Goal: Information Seeking & Learning: Learn about a topic

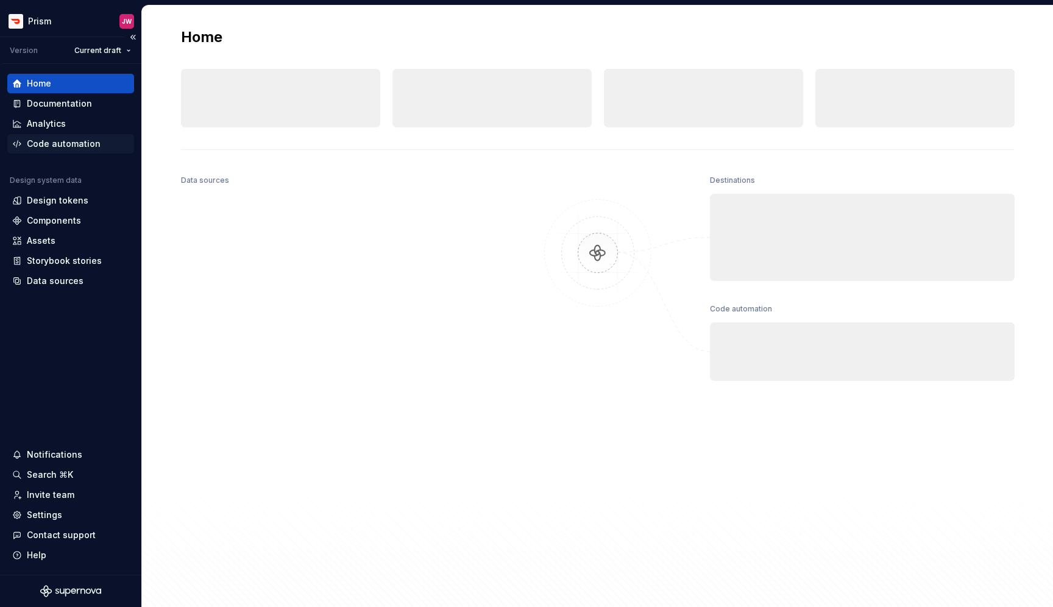
click at [93, 145] on div "Code automation" at bounding box center [64, 144] width 74 height 12
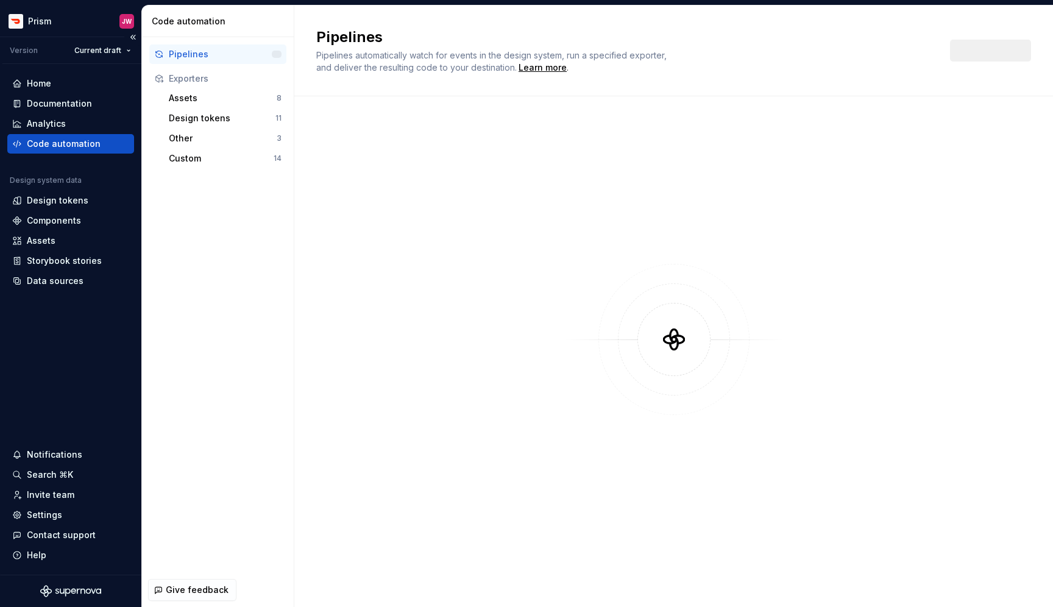
click at [91, 144] on div "Code automation" at bounding box center [64, 144] width 74 height 12
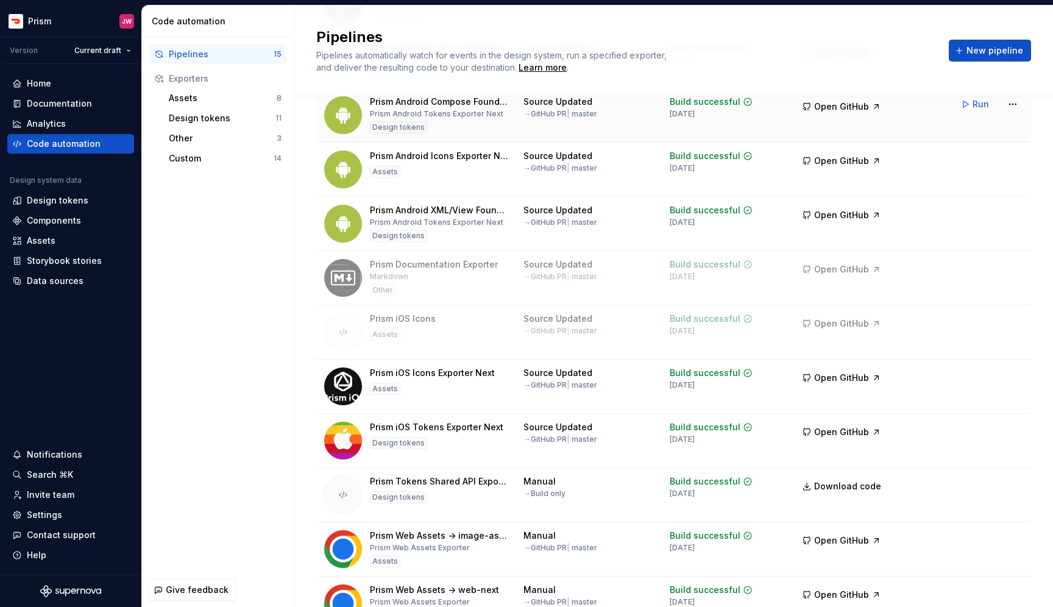
scroll to position [390, 0]
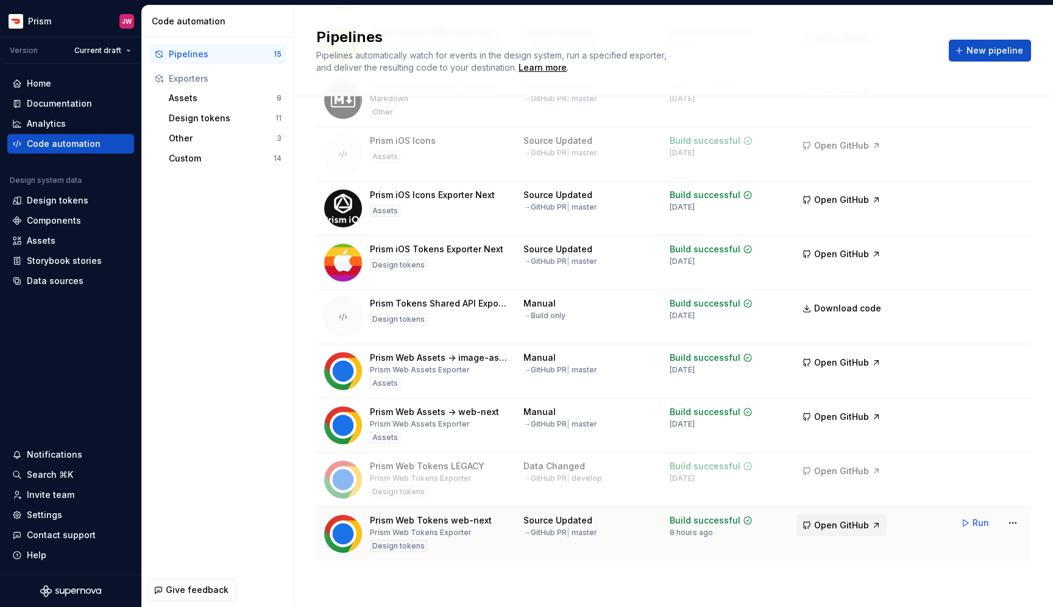
click at [842, 525] on span "Open GitHub" at bounding box center [841, 525] width 55 height 12
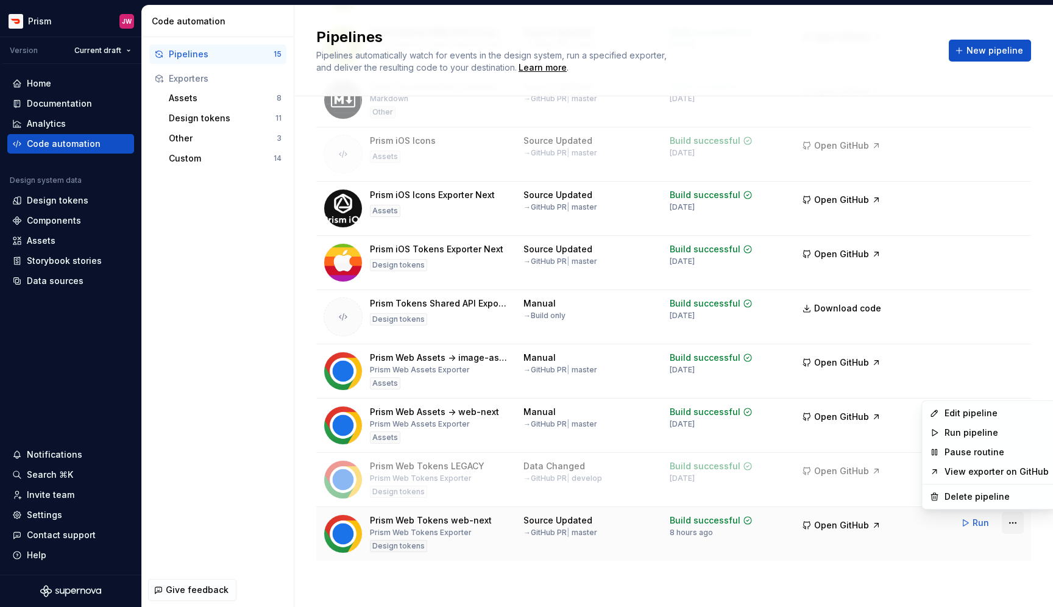
click at [1013, 527] on html "Prism JW Version Current draft Home Documentation Analytics Code automation Des…" at bounding box center [526, 303] width 1053 height 607
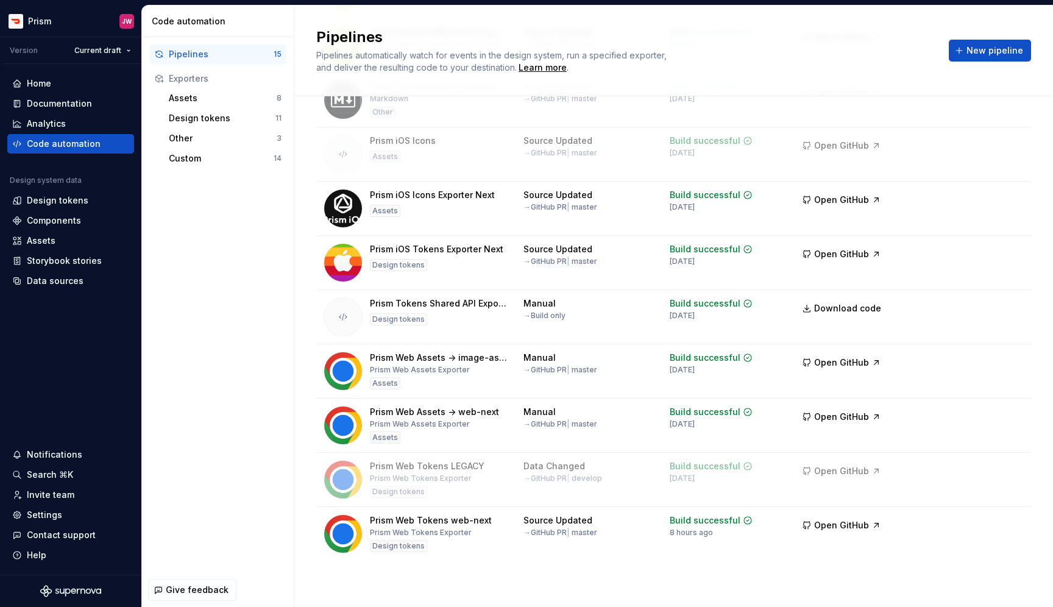
click at [82, 202] on html "Prism JW Version Current draft Home Documentation Analytics Code automation Des…" at bounding box center [526, 303] width 1053 height 607
click at [69, 200] on div "Design tokens" at bounding box center [58, 200] width 62 height 12
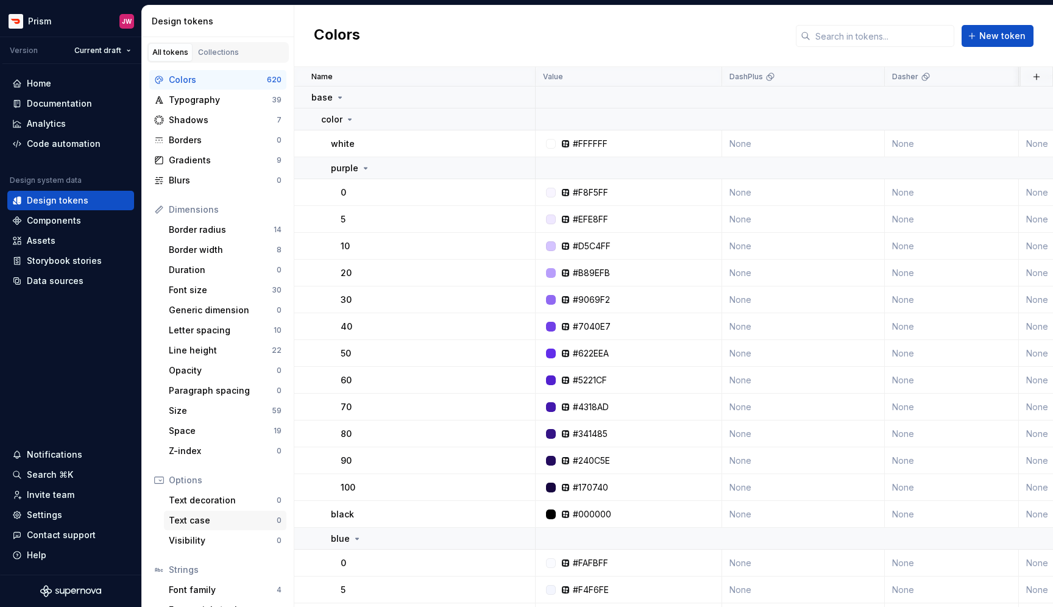
scroll to position [60, 0]
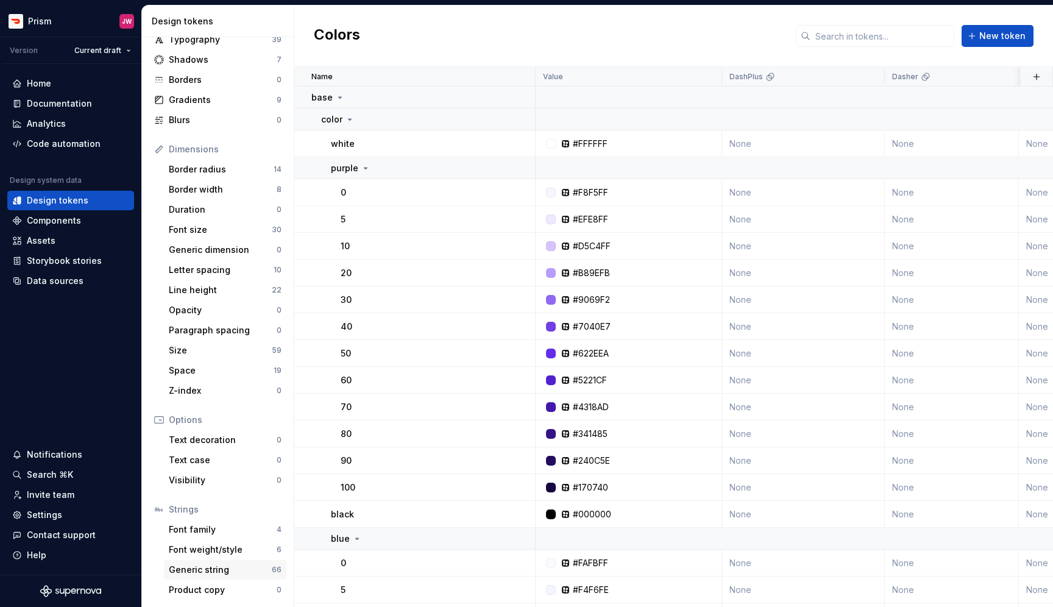
click at [214, 565] on div "Generic string" at bounding box center [220, 569] width 103 height 12
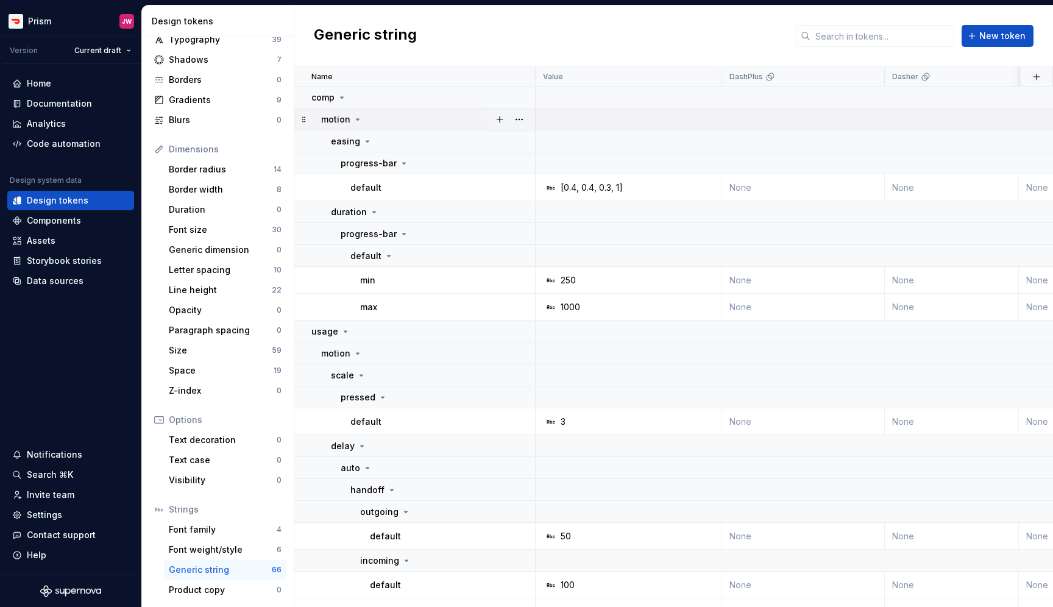
click at [356, 121] on icon at bounding box center [358, 120] width 10 height 10
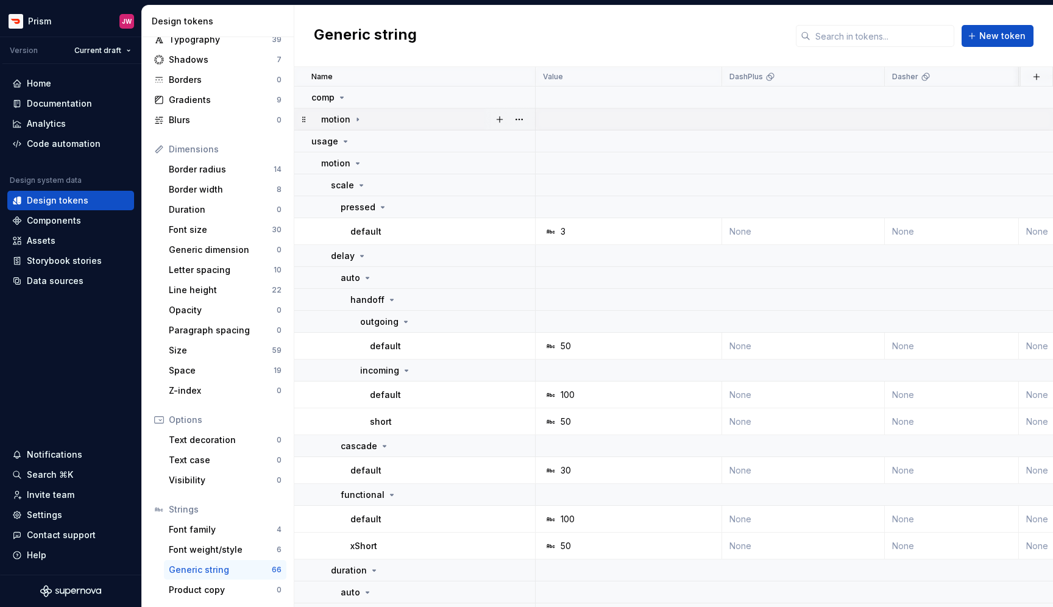
click at [353, 122] on icon at bounding box center [358, 120] width 10 height 10
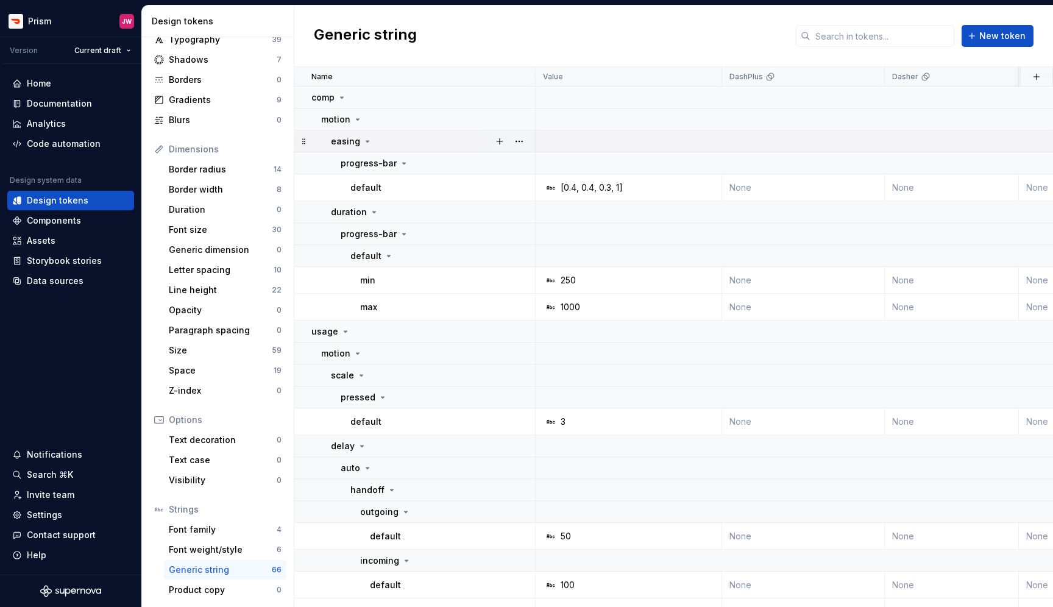
click at [359, 143] on div "easing" at bounding box center [351, 141] width 41 height 12
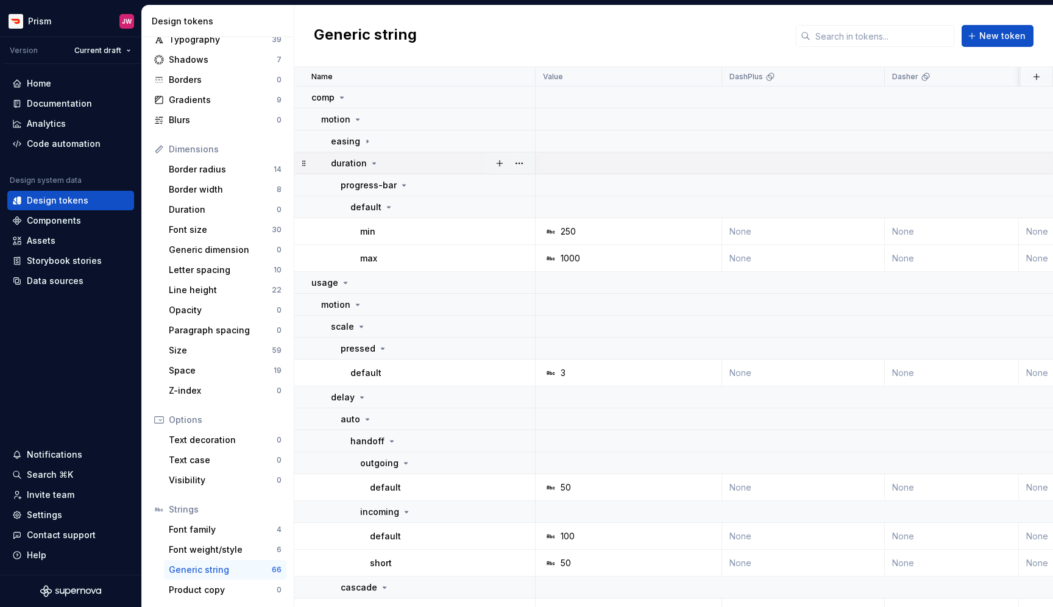
click at [359, 158] on p "duration" at bounding box center [349, 163] width 36 height 12
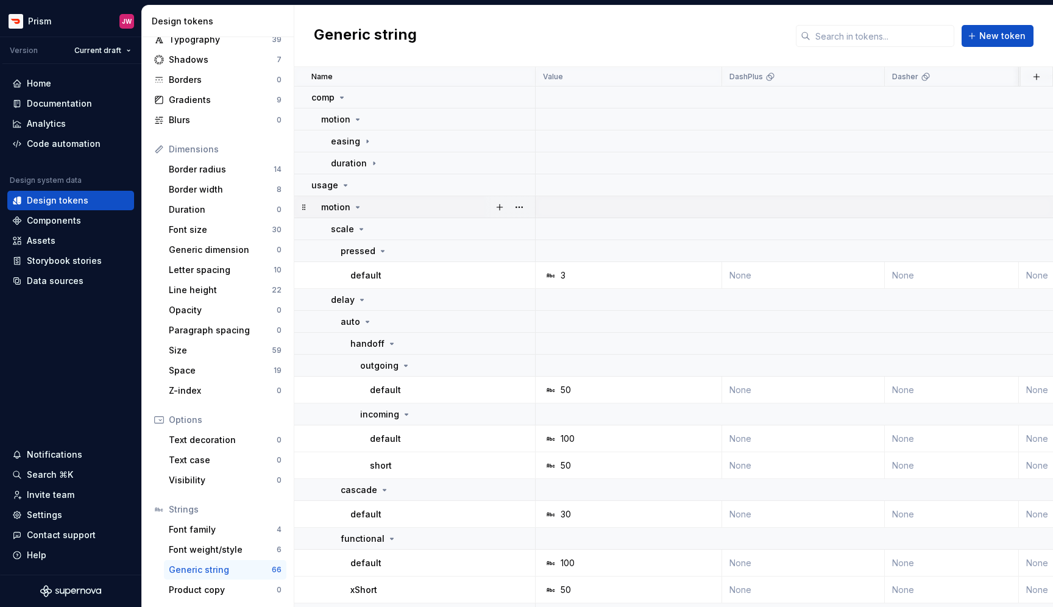
click at [353, 206] on icon at bounding box center [358, 207] width 10 height 10
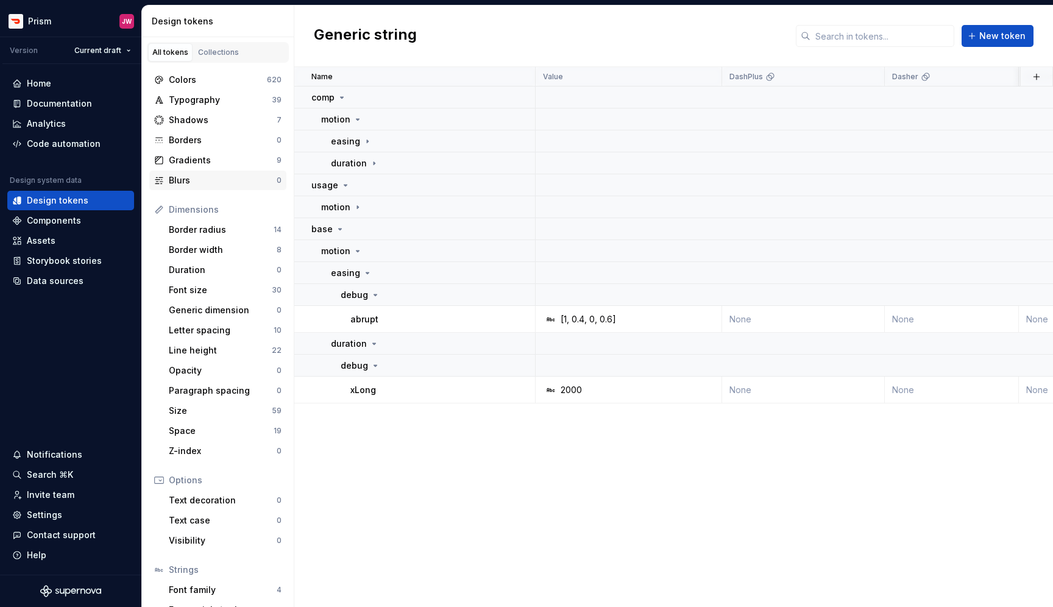
scroll to position [4, 0]
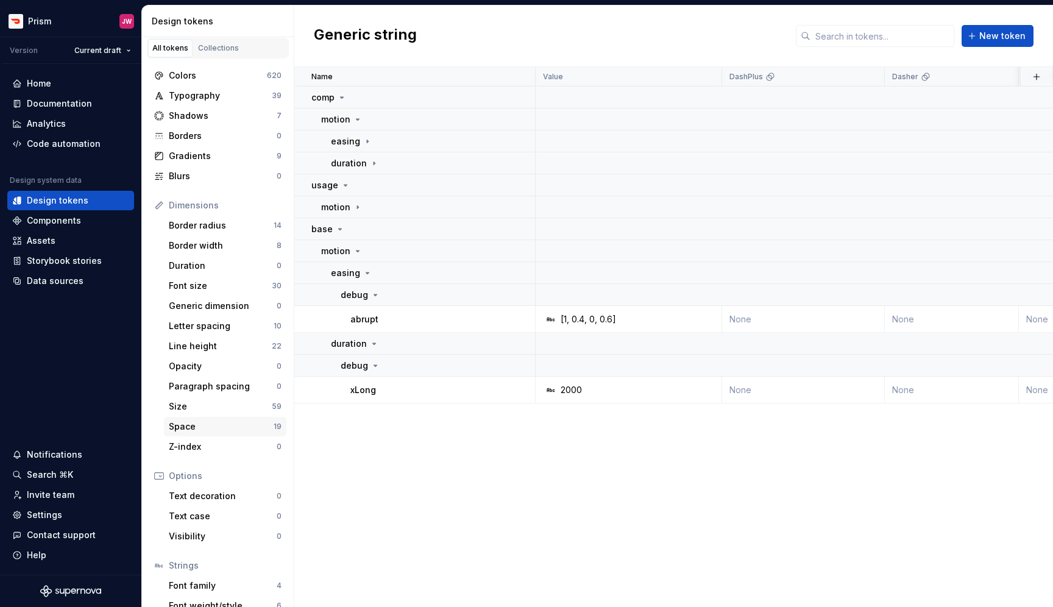
click at [203, 422] on div "Space" at bounding box center [221, 426] width 105 height 12
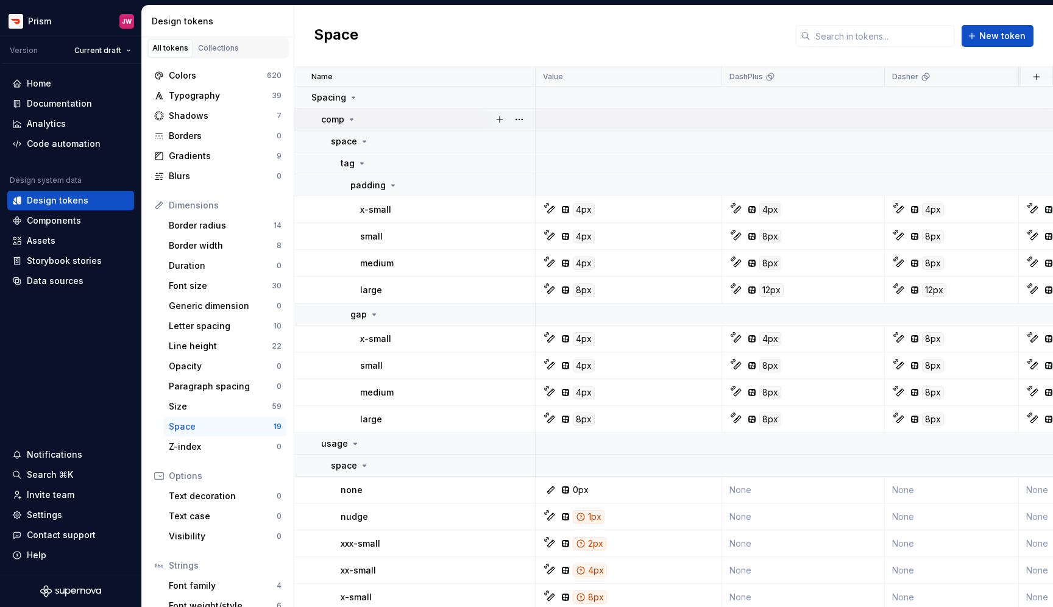
click at [350, 119] on icon at bounding box center [351, 119] width 3 height 1
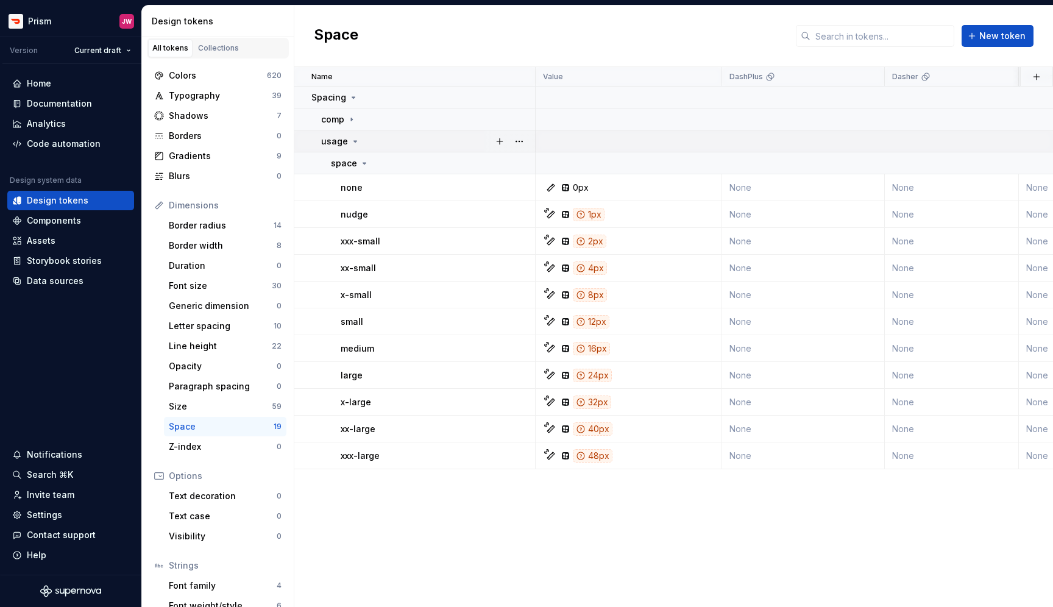
click at [353, 144] on icon at bounding box center [355, 141] width 10 height 10
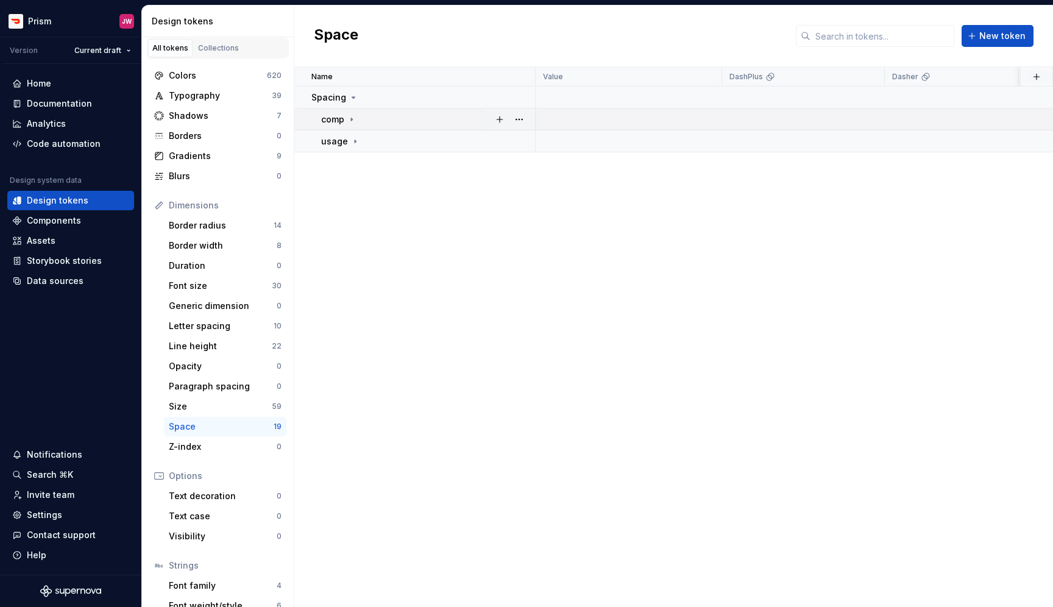
click at [353, 121] on icon at bounding box center [352, 120] width 10 height 10
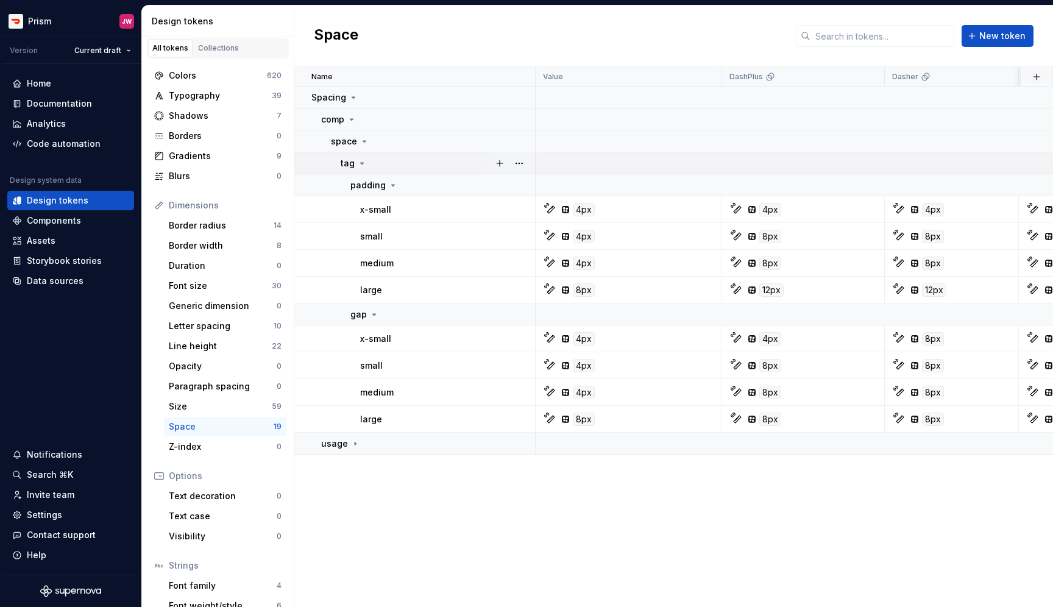
click at [362, 163] on icon at bounding box center [362, 163] width 10 height 10
